Goal: Communication & Community: Answer question/provide support

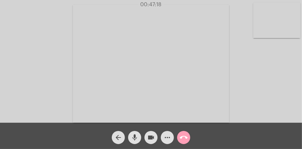
click at [185, 137] on mat-icon "call_end" at bounding box center [184, 137] width 8 height 8
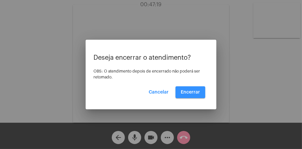
click at [199, 92] on span "Encerrar" at bounding box center [190, 92] width 19 height 5
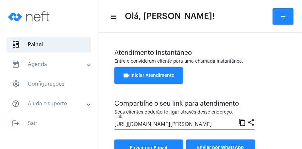
click at [129, 76] on mat-icon "videocam" at bounding box center [127, 75] width 8 height 8
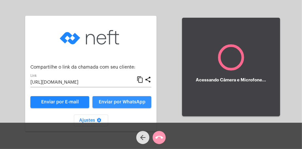
click at [139, 97] on button "Enviar por WhatsApp" at bounding box center [122, 102] width 59 height 12
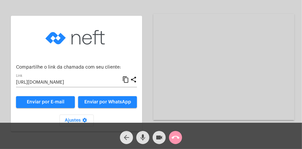
click at [130, 135] on mat-icon "arrow_back" at bounding box center [127, 137] width 8 height 8
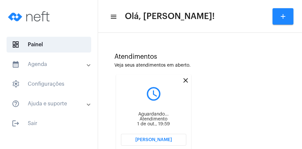
scroll to position [180, 0]
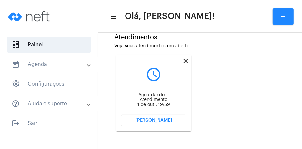
click at [172, 116] on button "[PERSON_NAME]" at bounding box center [153, 120] width 65 height 12
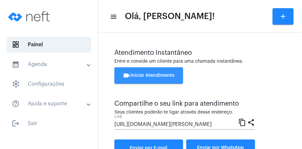
click at [147, 77] on span "videocam Iniciar Atendimento" at bounding box center [149, 75] width 52 height 5
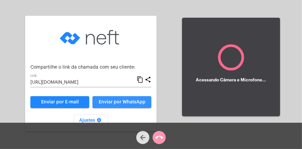
click at [135, 99] on button "Enviar por WhatsApp" at bounding box center [122, 102] width 59 height 12
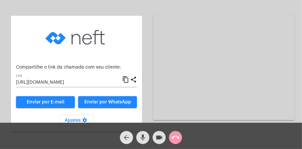
click at [122, 137] on button "arrow_back" at bounding box center [126, 137] width 13 height 13
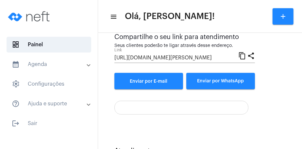
scroll to position [180, 0]
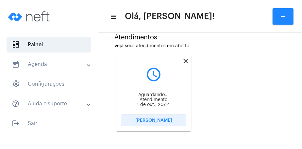
click at [183, 121] on button "[PERSON_NAME]" at bounding box center [153, 120] width 65 height 12
